Goal: Find specific page/section: Find specific page/section

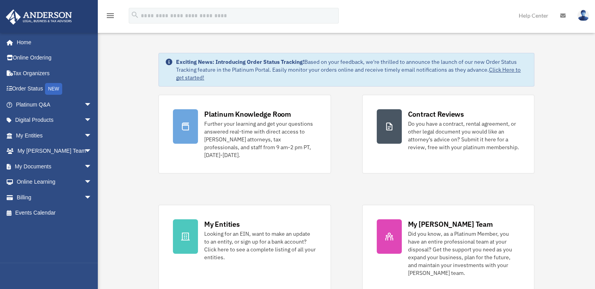
click at [87, 138] on span "arrow_drop_down" at bounding box center [92, 136] width 16 height 16
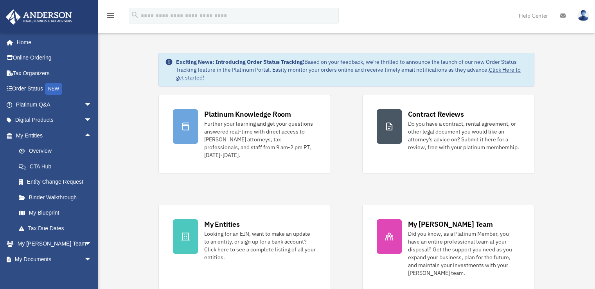
click at [60, 213] on link "My Blueprint" at bounding box center [57, 213] width 93 height 16
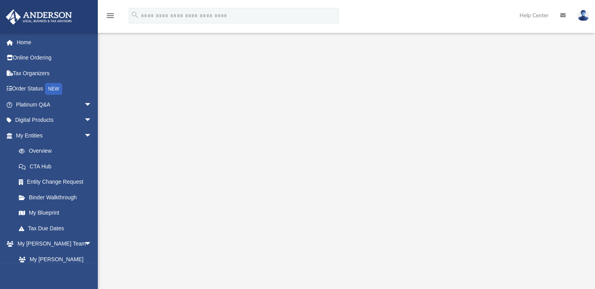
scroll to position [22, 0]
click at [84, 242] on span "arrow_drop_down" at bounding box center [92, 244] width 16 height 16
click at [84, 260] on span "arrow_drop_down" at bounding box center [92, 259] width 16 height 16
click at [84, 260] on span "arrow_drop_up" at bounding box center [92, 259] width 16 height 16
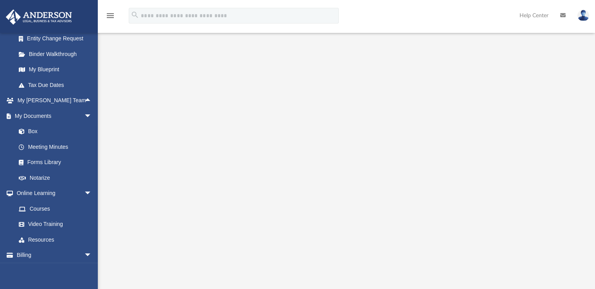
scroll to position [161, 0]
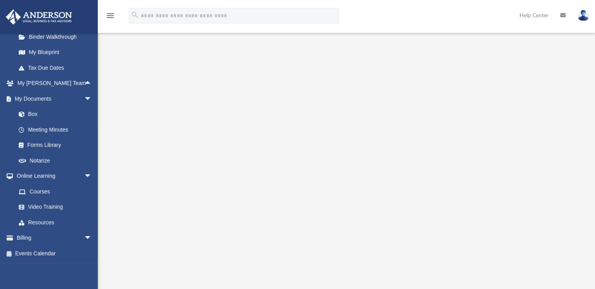
click at [53, 130] on link "Meeting Minutes" at bounding box center [55, 130] width 89 height 16
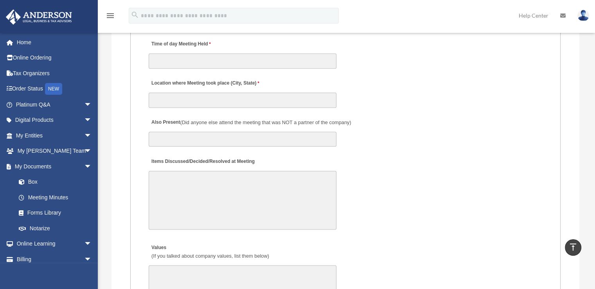
scroll to position [1163, 0]
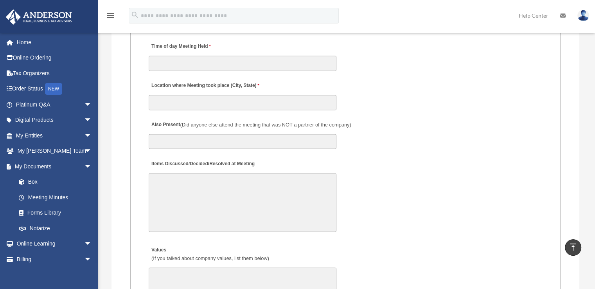
click at [84, 135] on span "arrow_drop_down" at bounding box center [92, 136] width 16 height 16
click at [61, 212] on link "My Blueprint" at bounding box center [57, 213] width 93 height 16
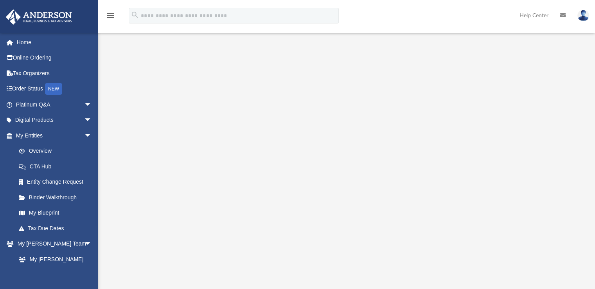
click at [84, 106] on span "arrow_drop_down" at bounding box center [92, 105] width 16 height 16
